Goal: Navigation & Orientation: Find specific page/section

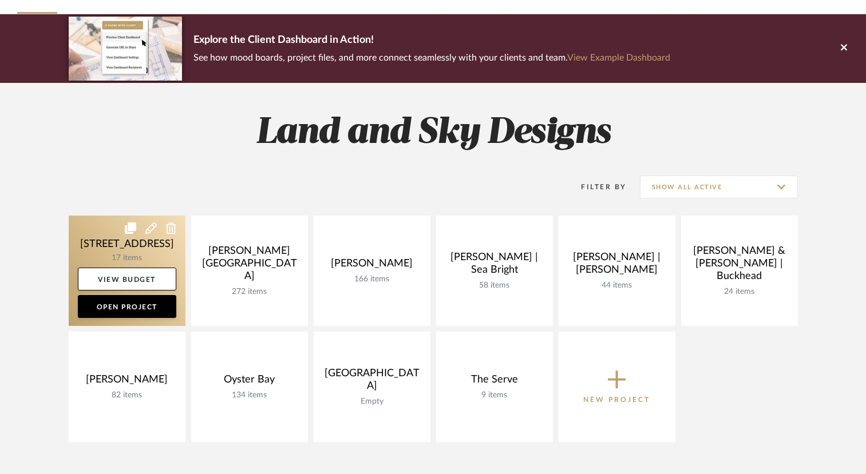
scroll to position [69, 0]
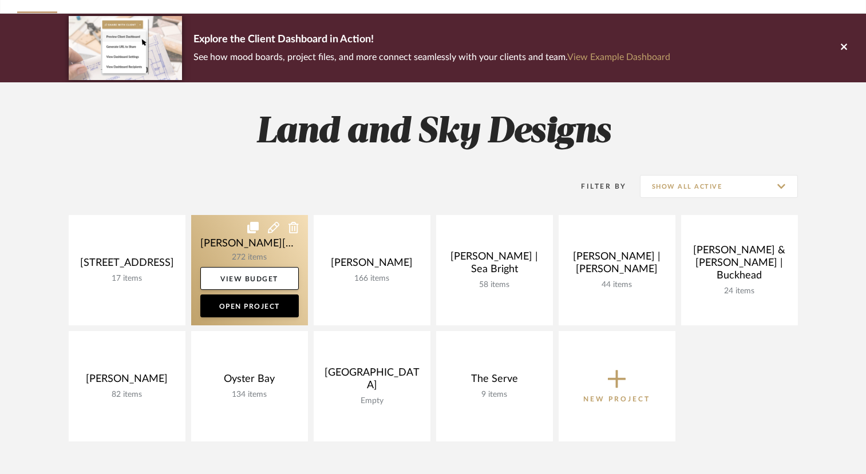
click at [253, 260] on link at bounding box center [249, 270] width 117 height 110
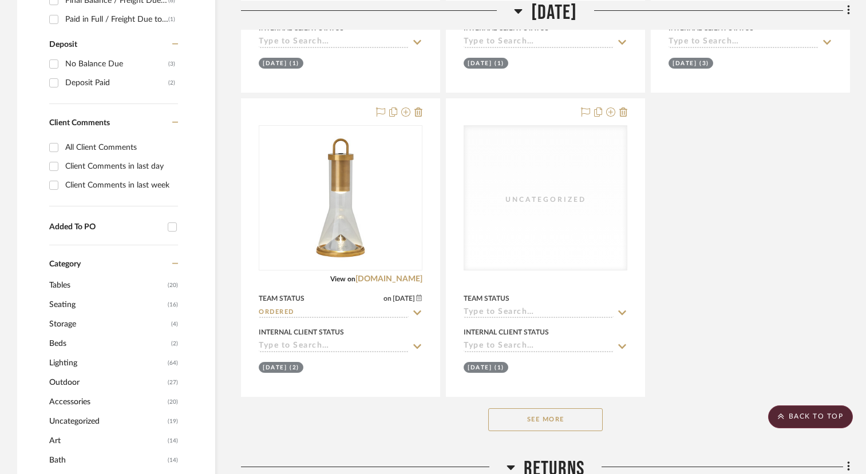
scroll to position [851, 0]
